Goal: Check status: Check status

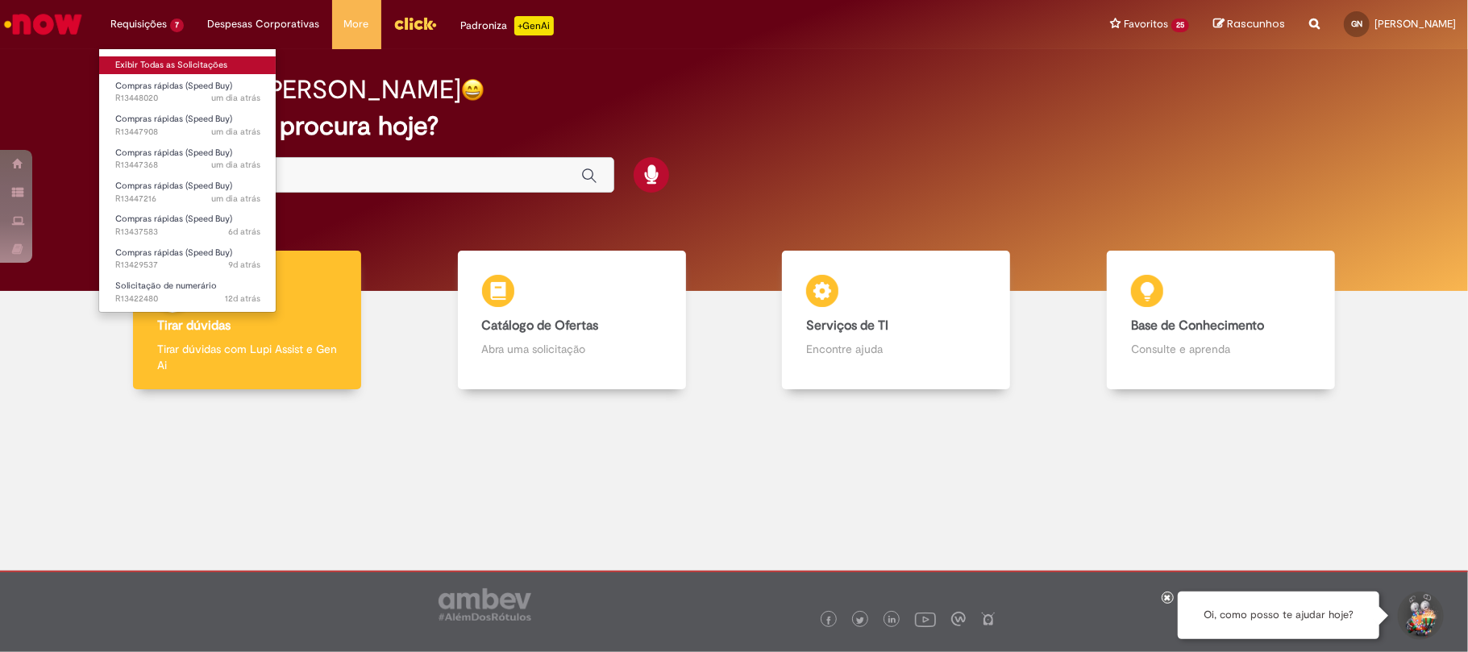
click at [163, 71] on link "Exibir Todas as Solicitações" at bounding box center [187, 65] width 177 height 18
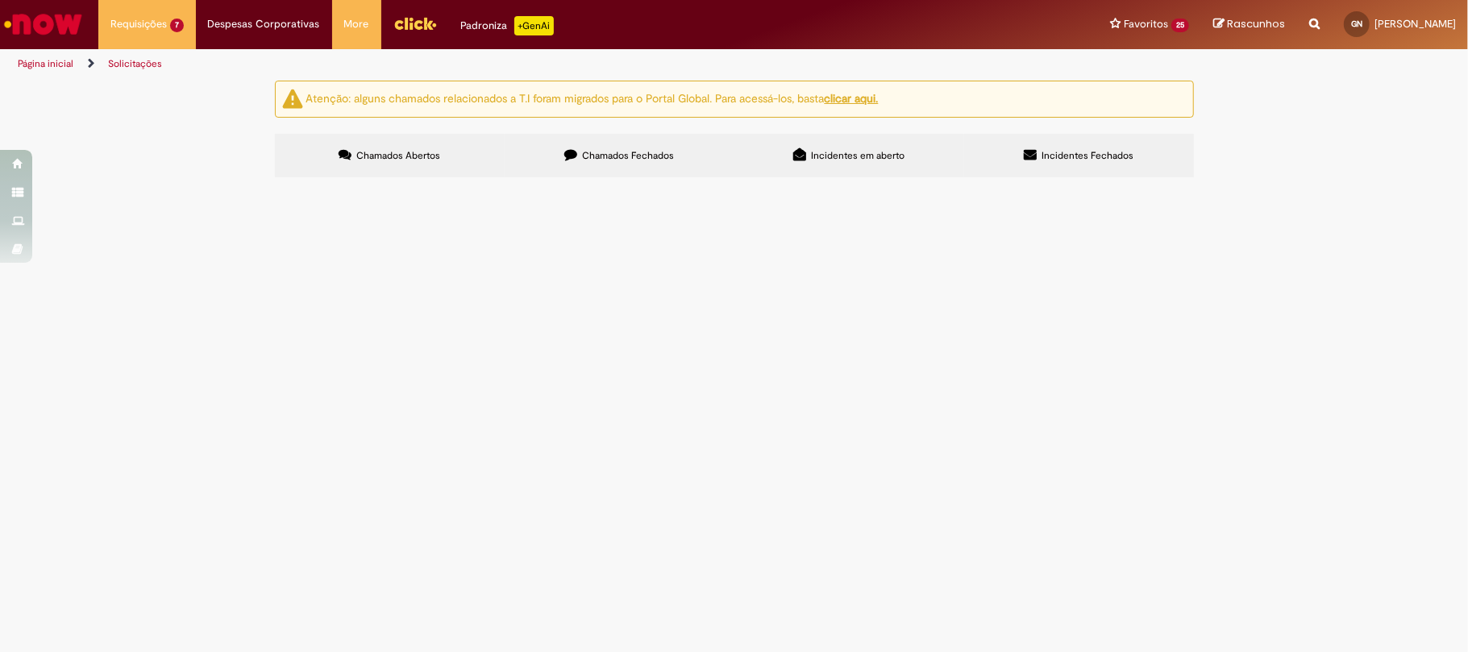
click at [585, 164] on label "Chamados Fechados" at bounding box center [620, 156] width 230 height 44
click at [0, 0] on button at bounding box center [0, 0] width 0 height 0
click at [0, 0] on input "Pesquisar" at bounding box center [0, 0] width 0 height 0
type input "*********"
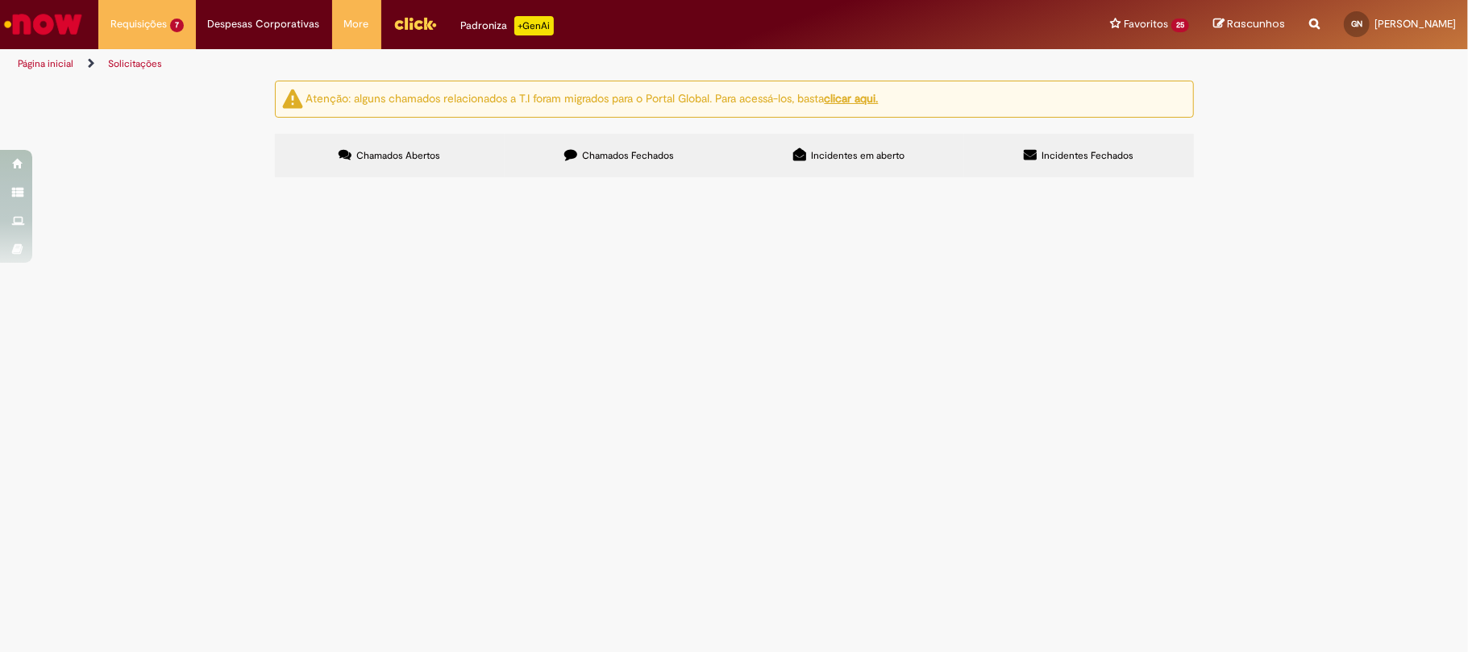
click at [0, 0] on button "Pesquisar" at bounding box center [0, 0] width 0 height 0
click at [372, 130] on div "Atenção: alguns chamados relacionados a T.I foram migrados para o Portal Global…" at bounding box center [734, 131] width 943 height 101
click at [0, 0] on td "Pedido referente a manutenção de extintores" at bounding box center [0, 0] width 0 height 0
click at [0, 0] on span "Pedido referente a manutenção de extintores" at bounding box center [0, 0] width 0 height 0
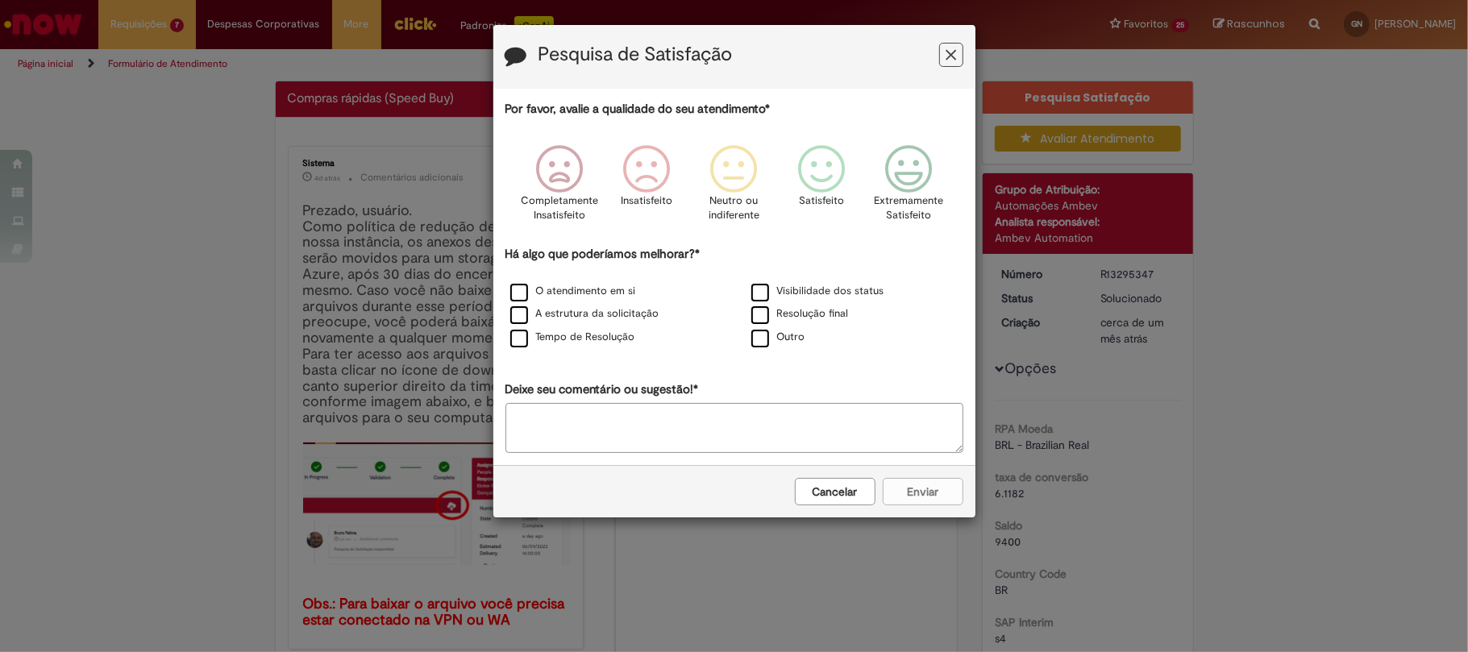
click at [946, 58] on icon "Feedback" at bounding box center [951, 55] width 10 height 17
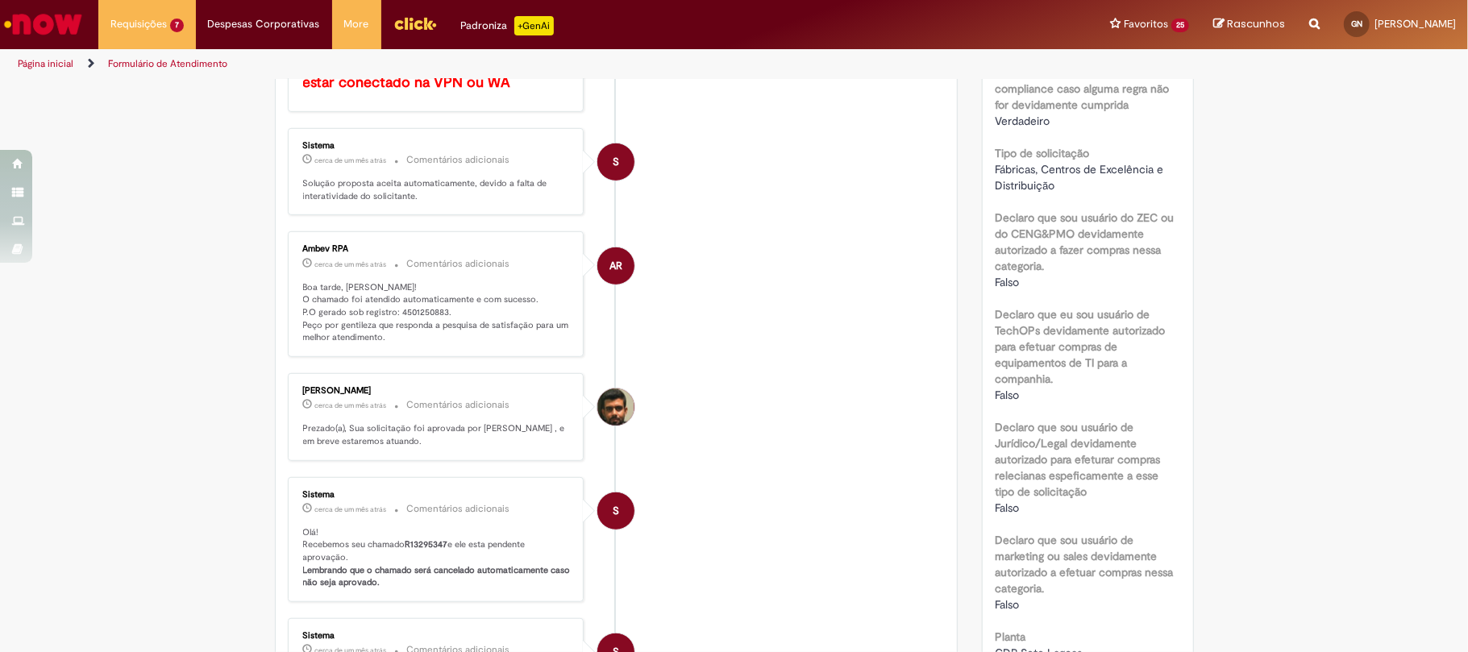
scroll to position [1061, 0]
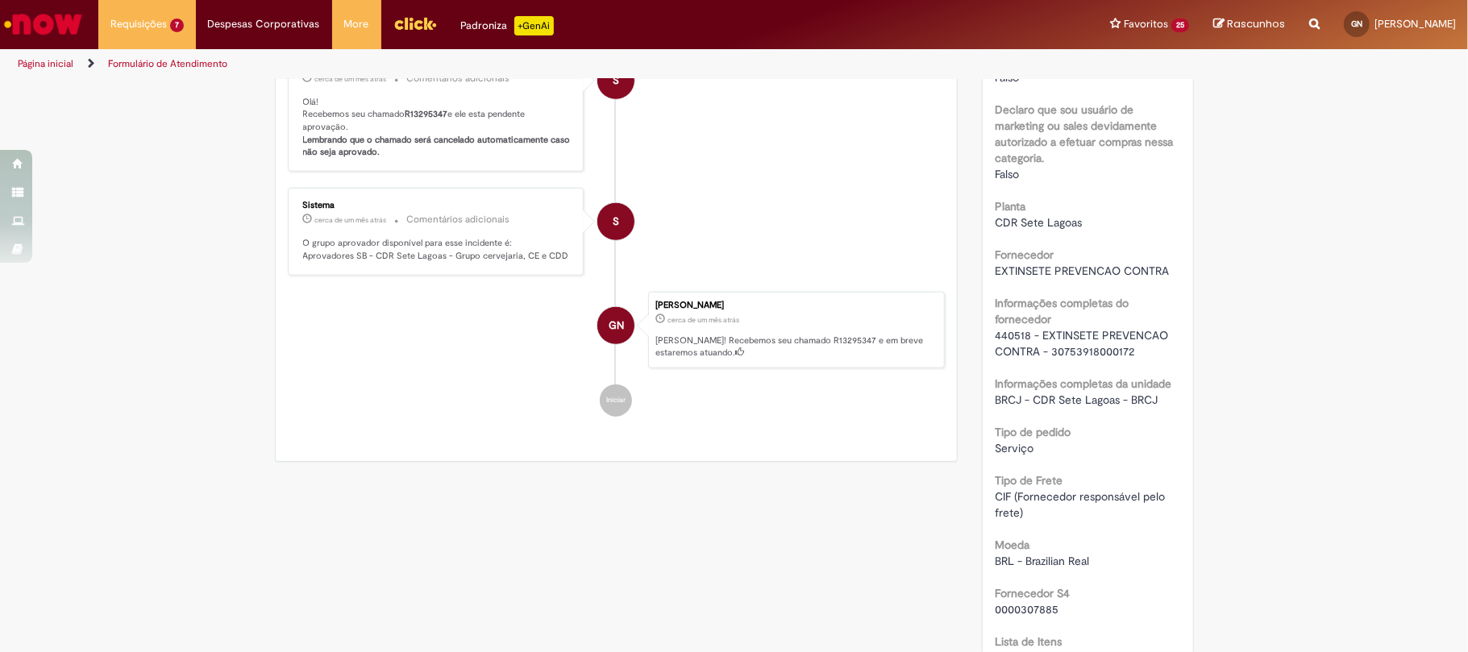
click at [1059, 364] on div "RPA Moeda BRL - Brazilian Real taxa de conversão 6.1182 [GEOGRAPHIC_DATA] 9400 …" at bounding box center [1088, 349] width 186 height 2021
click at [1010, 333] on span "440518 - EXTINSETE PREVENCAO CONTRA - 30753918000172" at bounding box center [1083, 343] width 177 height 31
copy span "440518"
click at [1107, 360] on div "440518 - EXTINSETE PREVENCAO CONTRA - 30753918000172" at bounding box center [1088, 343] width 186 height 32
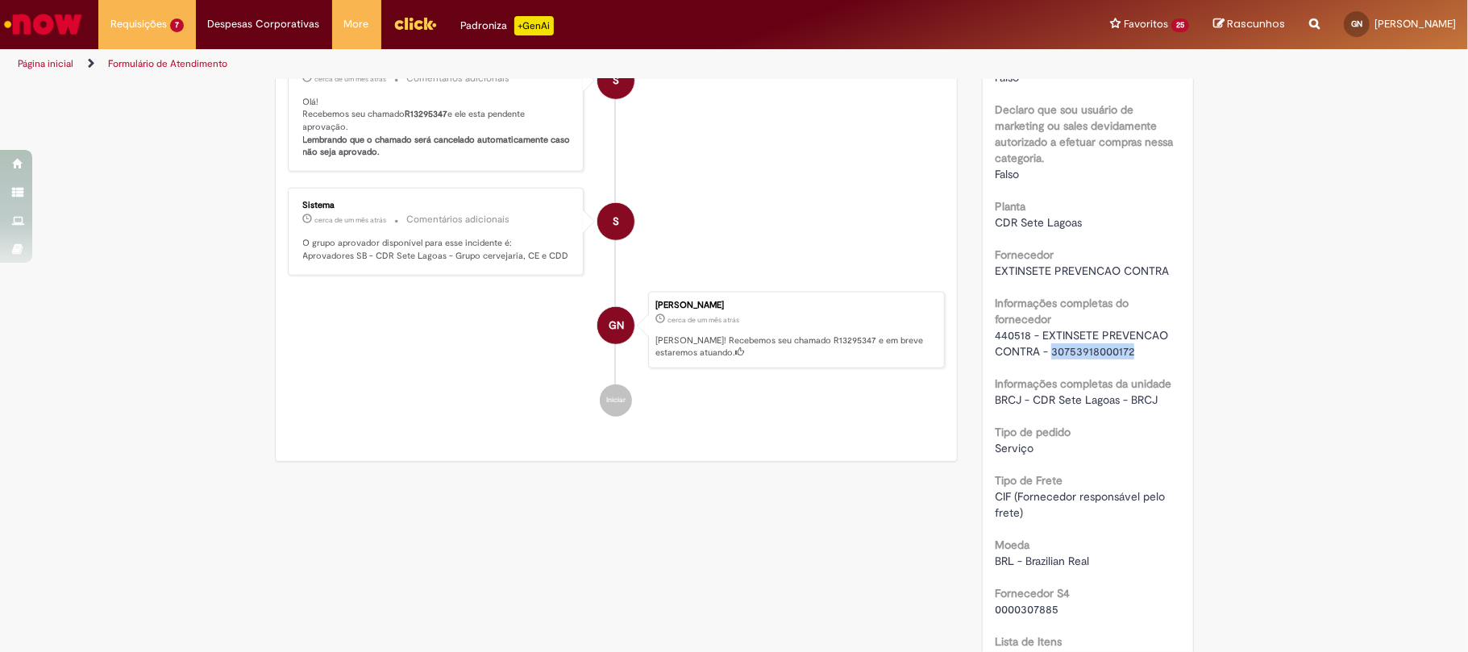
click at [1107, 360] on div "440518 - EXTINSETE PREVENCAO CONTRA - 30753918000172" at bounding box center [1088, 343] width 186 height 32
copy span "30753918000172"
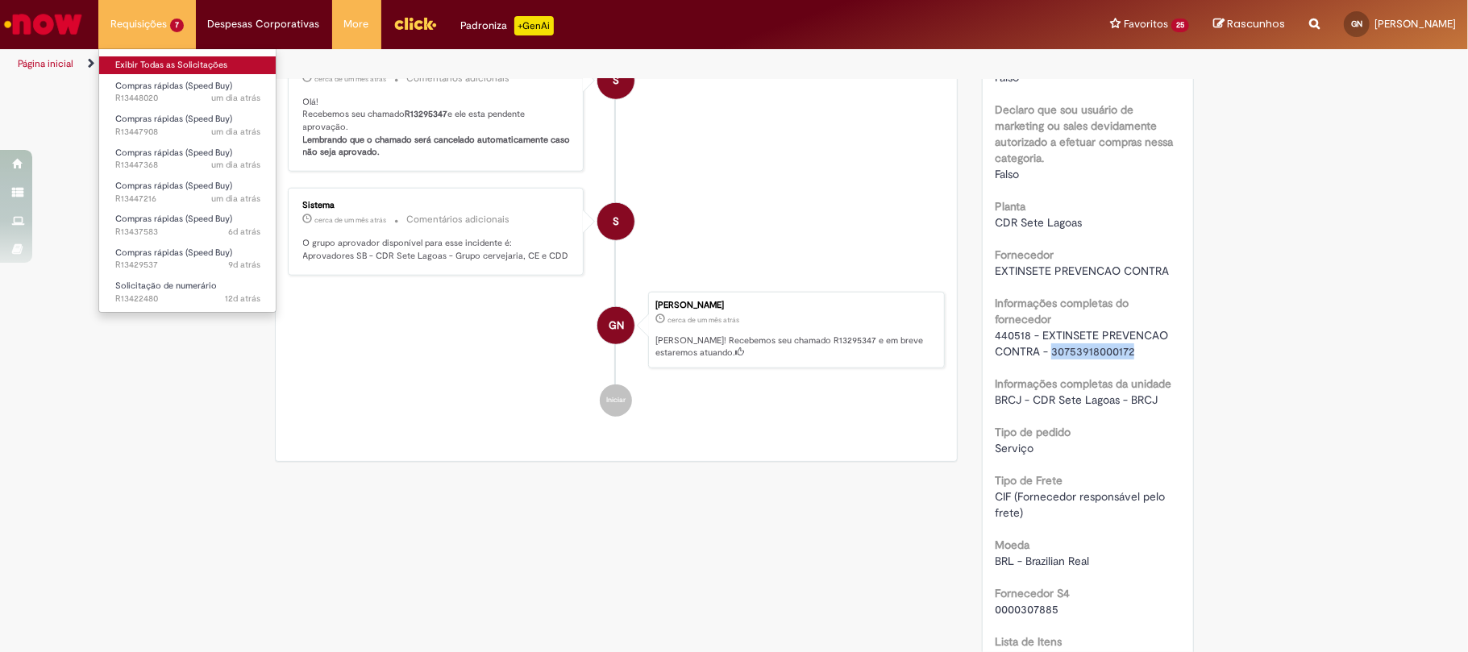
click at [140, 69] on link "Exibir Todas as Solicitações" at bounding box center [187, 65] width 177 height 18
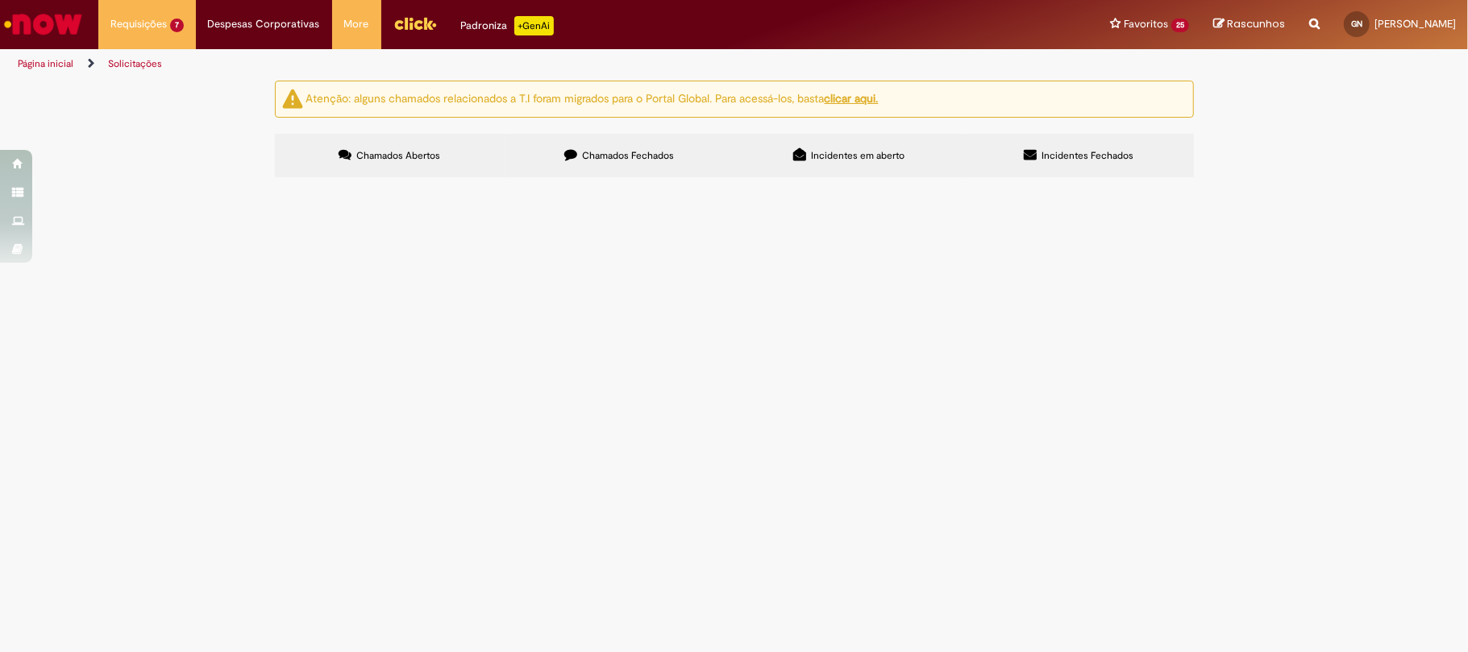
click at [607, 155] on span "Chamados Fechados" at bounding box center [628, 155] width 92 height 13
click at [0, 0] on input "Pesquisar" at bounding box center [0, 0] width 0 height 0
click at [405, 177] on label "Chamados Abertos" at bounding box center [390, 156] width 230 height 44
click at [0, 0] on span "Brinde [DATE]" at bounding box center [0, 0] width 0 height 0
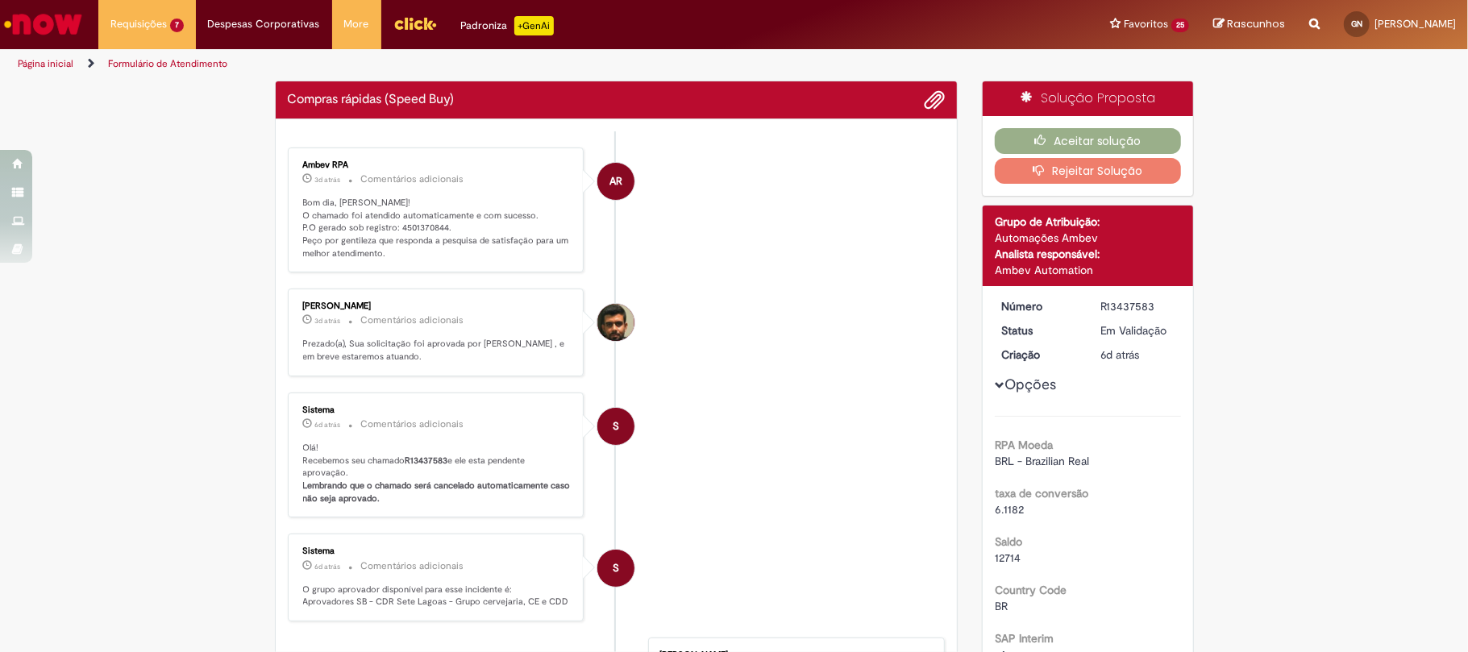
scroll to position [107, 0]
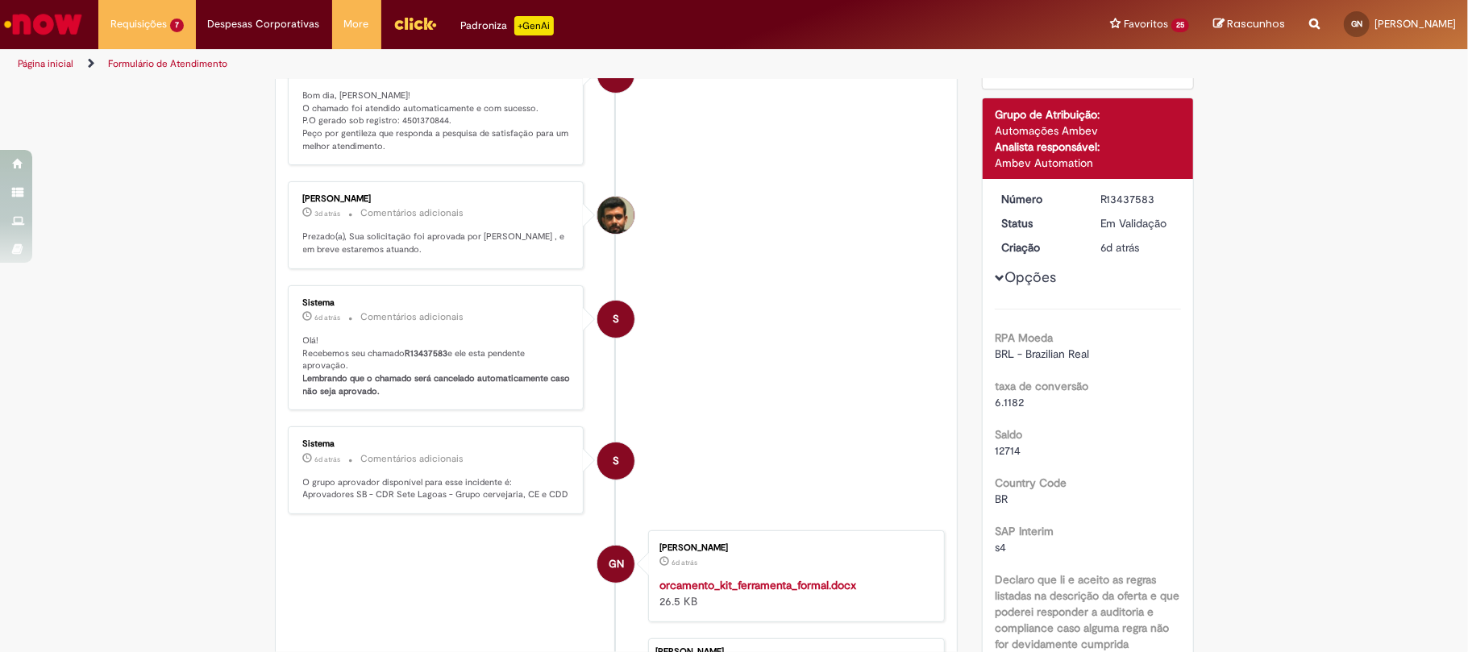
click at [427, 118] on p "Bom dia, [PERSON_NAME]! O chamado foi atendido automaticamente e com sucesso. P…" at bounding box center [437, 122] width 269 height 64
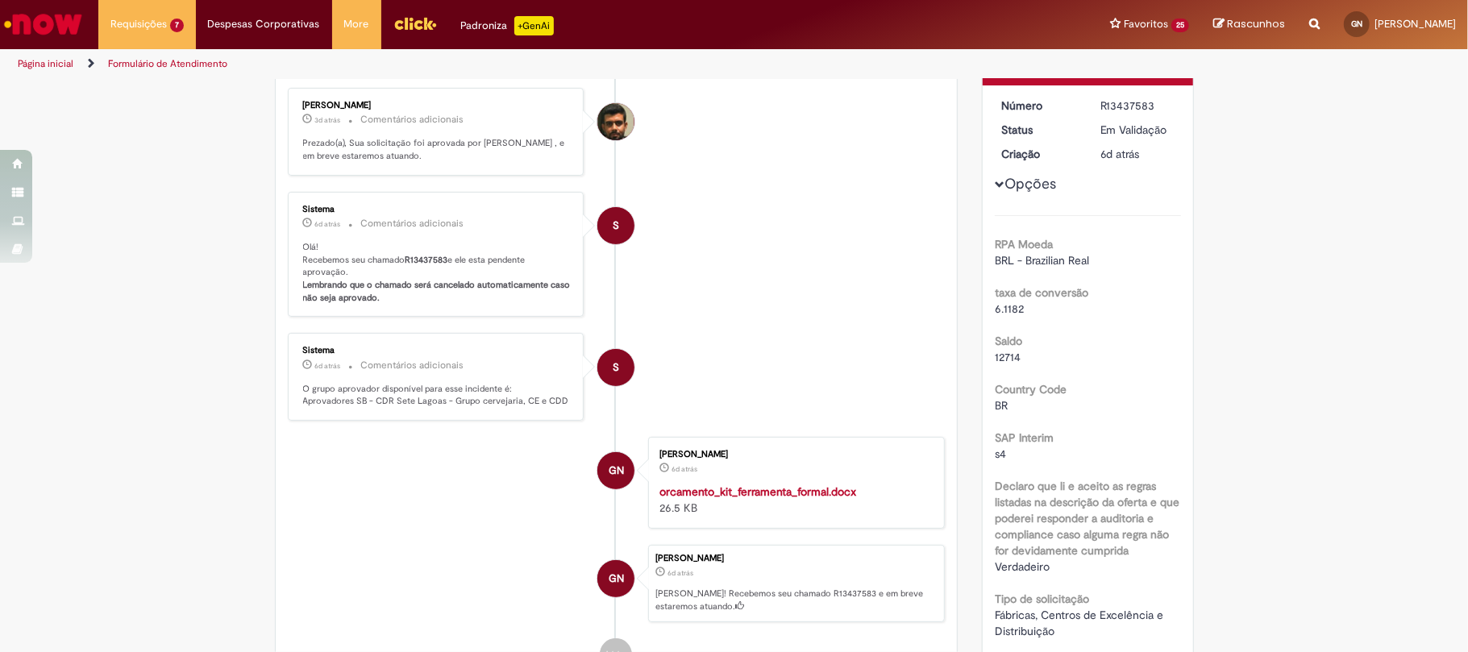
click at [427, 60] on p "Bom dia, [PERSON_NAME]! O chamado foi atendido automaticamente e com sucesso. P…" at bounding box center [437, 28] width 269 height 64
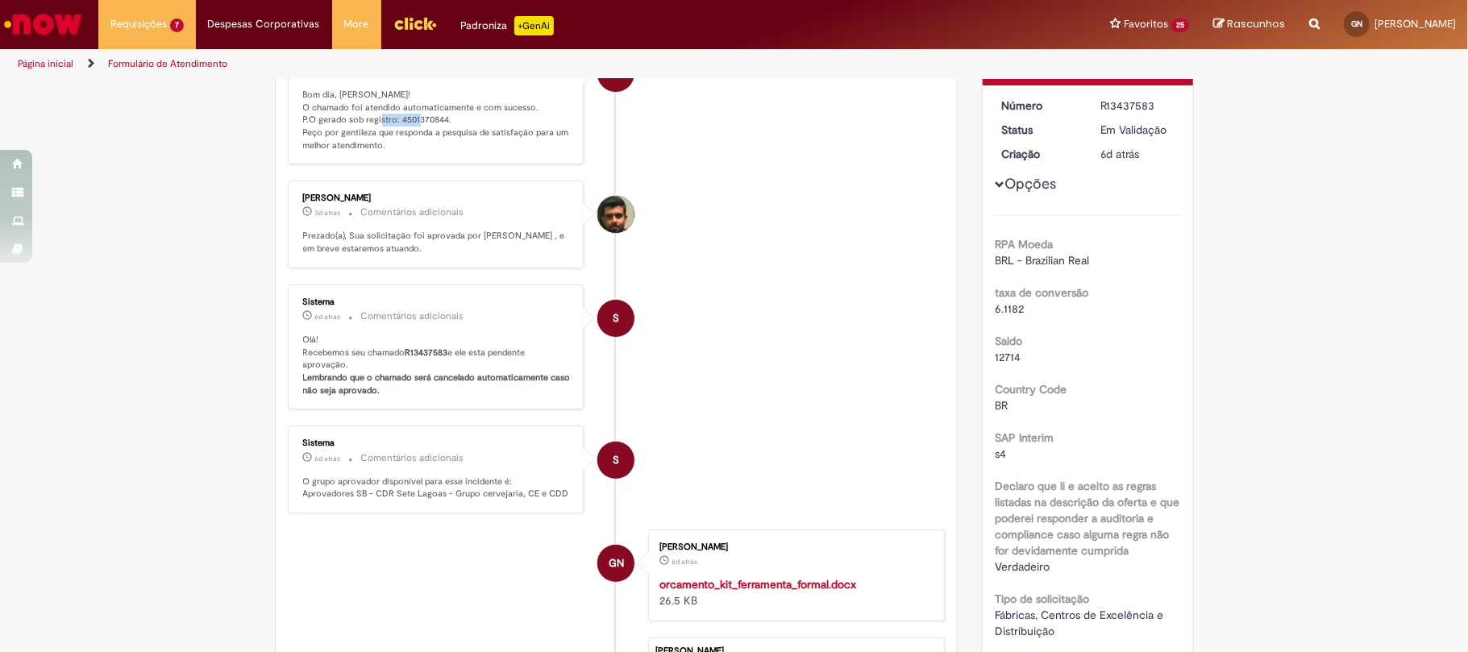
copy p "4501370844"
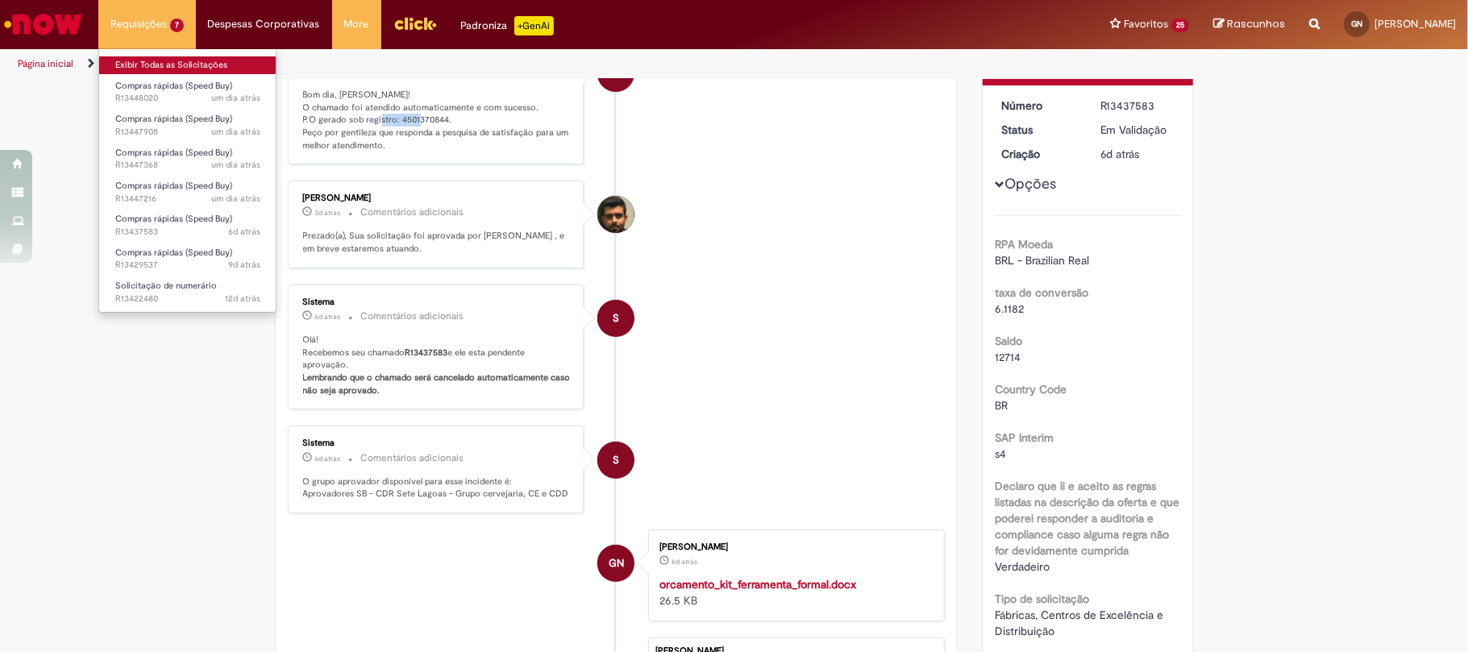
click at [187, 59] on link "Exibir Todas as Solicitações" at bounding box center [187, 65] width 177 height 18
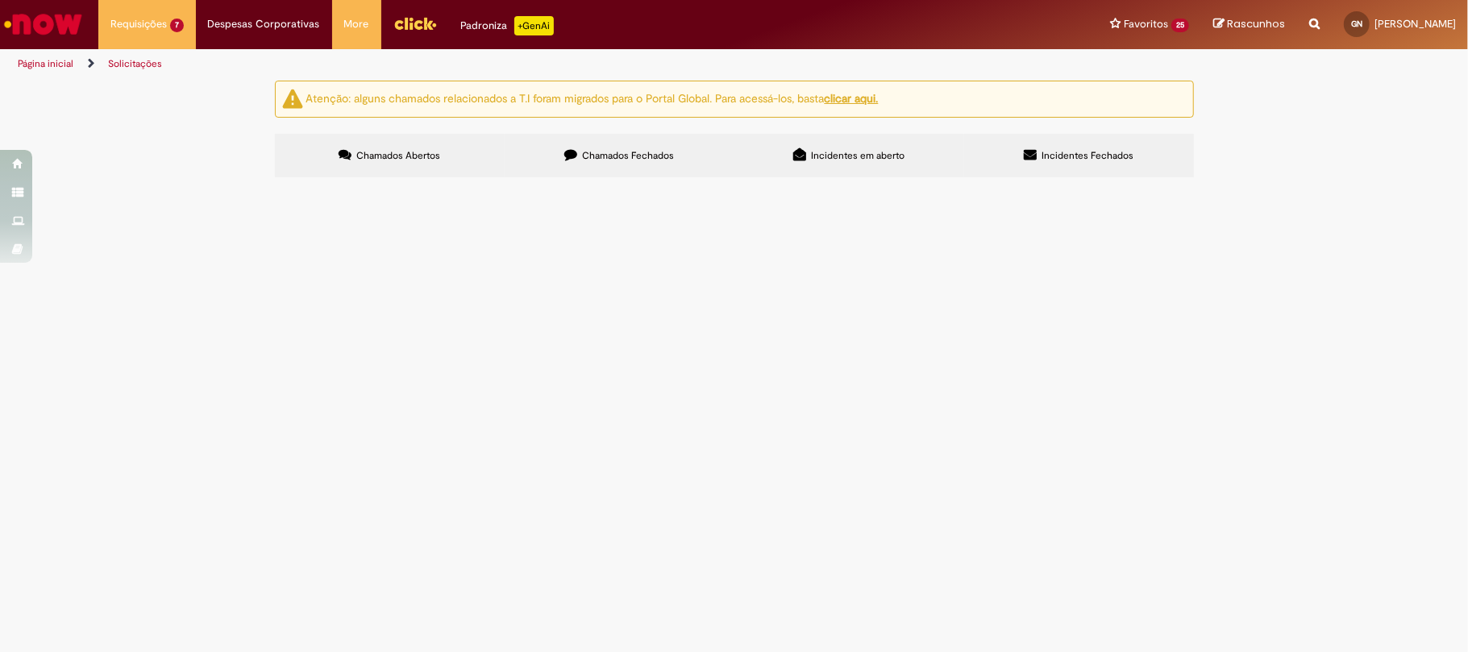
click at [581, 146] on label "Chamados Fechados" at bounding box center [620, 156] width 230 height 44
click at [0, 0] on span "Reunião de resultados de Julho" at bounding box center [0, 0] width 0 height 0
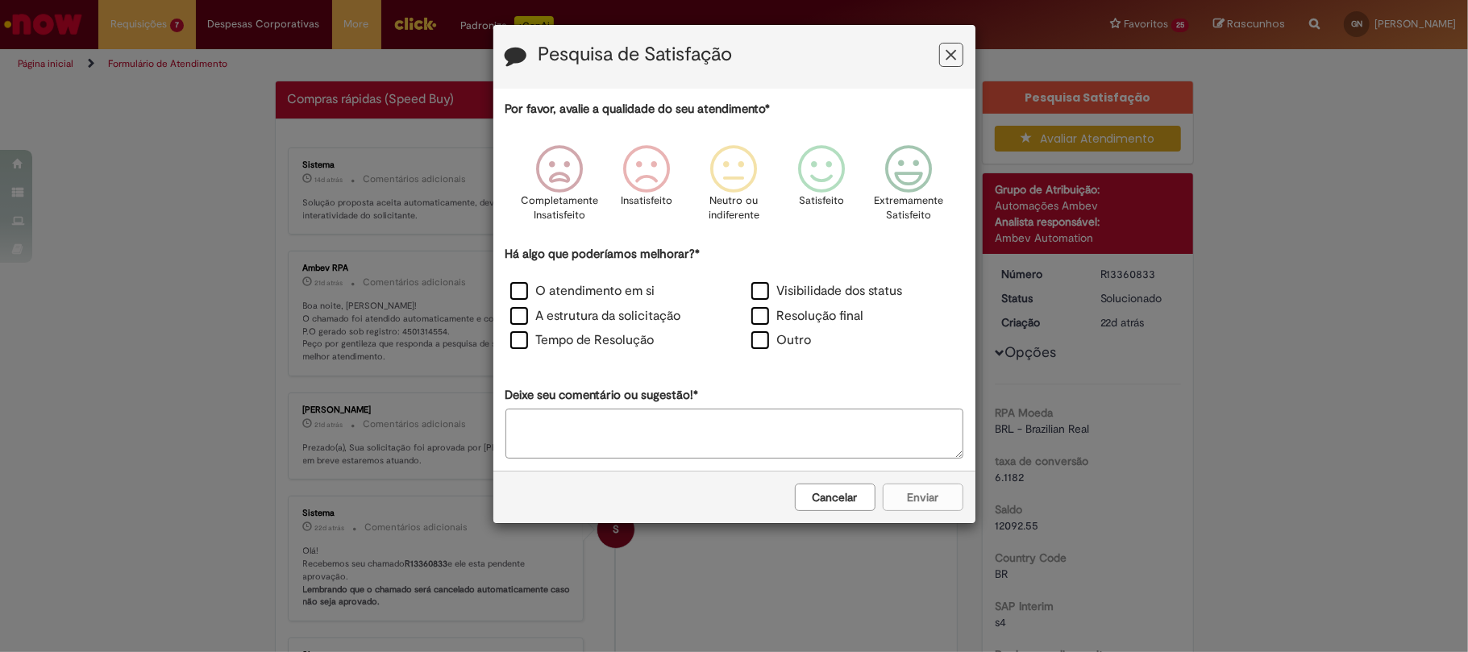
click at [961, 52] on button "Feedback" at bounding box center [951, 55] width 24 height 24
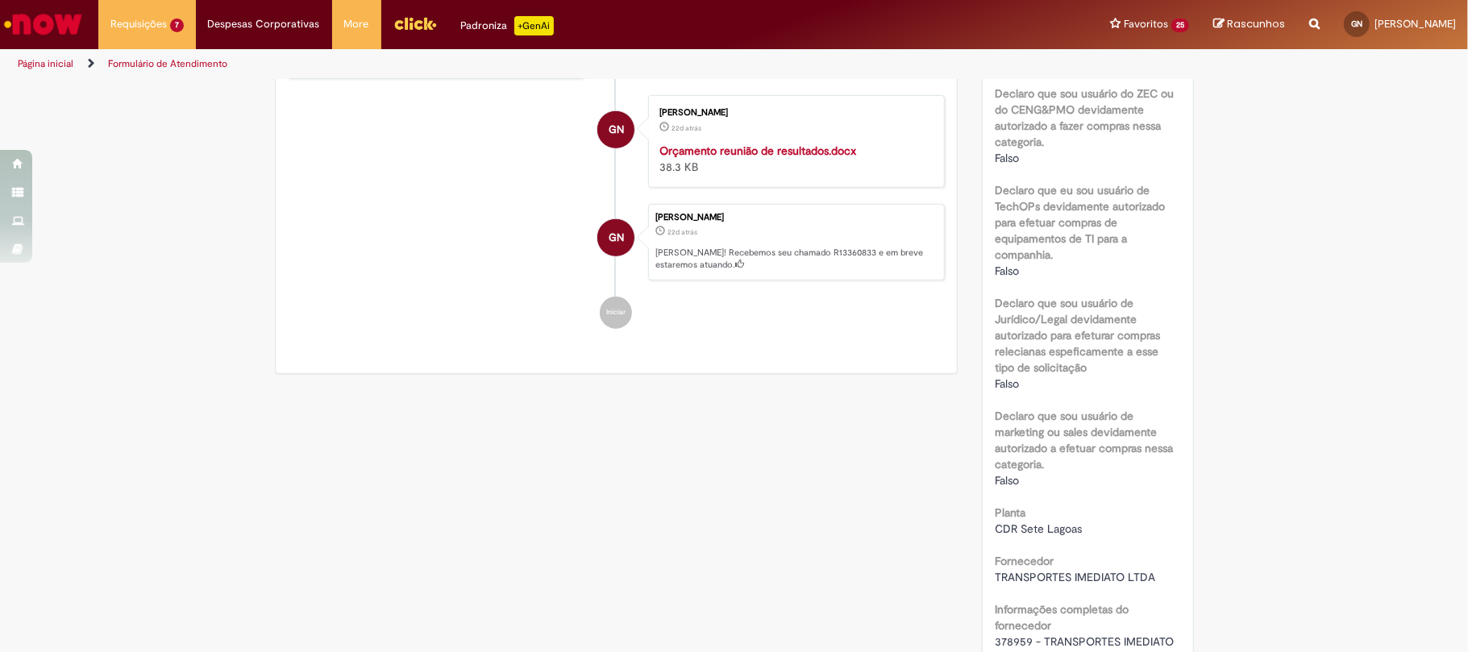
scroll to position [953, 0]
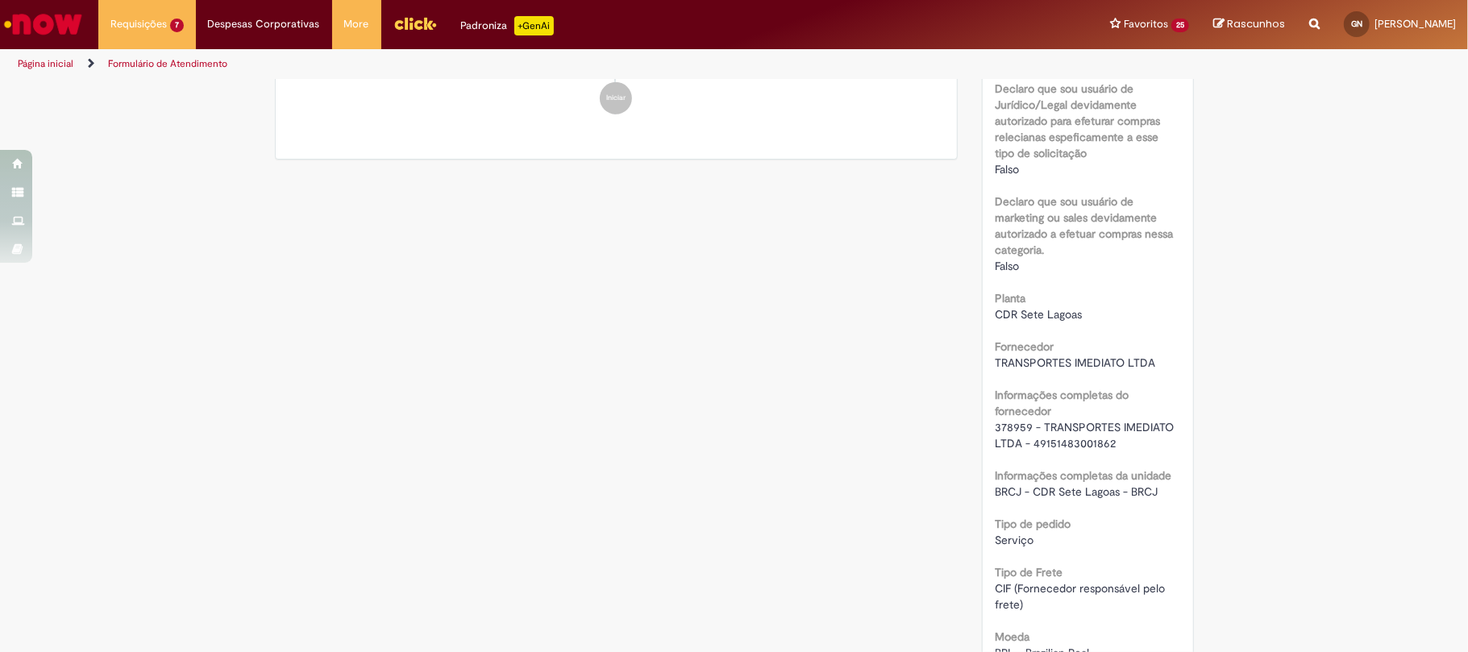
click at [1047, 436] on span "378959 - TRANSPORTES IMEDIATO LTDA - 49151483001862" at bounding box center [1086, 435] width 182 height 31
click at [1059, 439] on span "378959 - TRANSPORTES IMEDIATO LTDA - 49151483001862" at bounding box center [1086, 435] width 182 height 31
copy span "49151483001862"
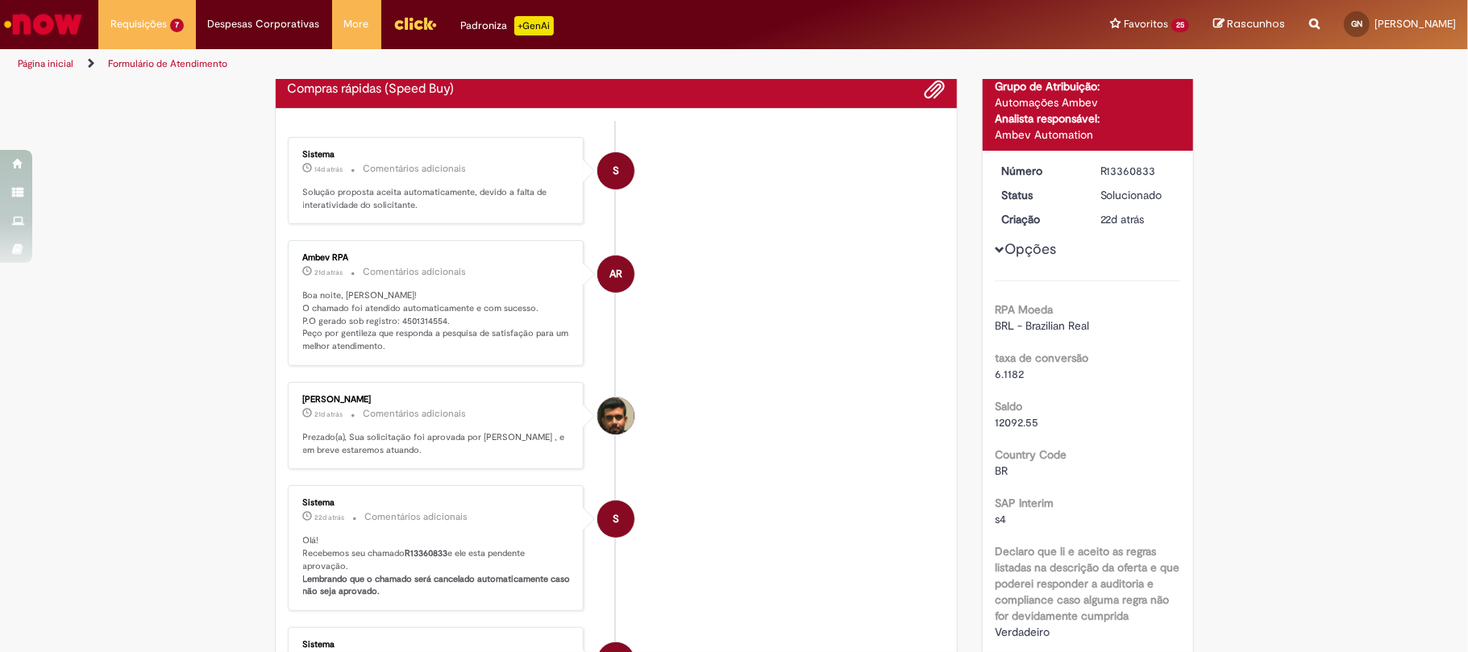
scroll to position [0, 0]
